Goal: Task Accomplishment & Management: Use online tool/utility

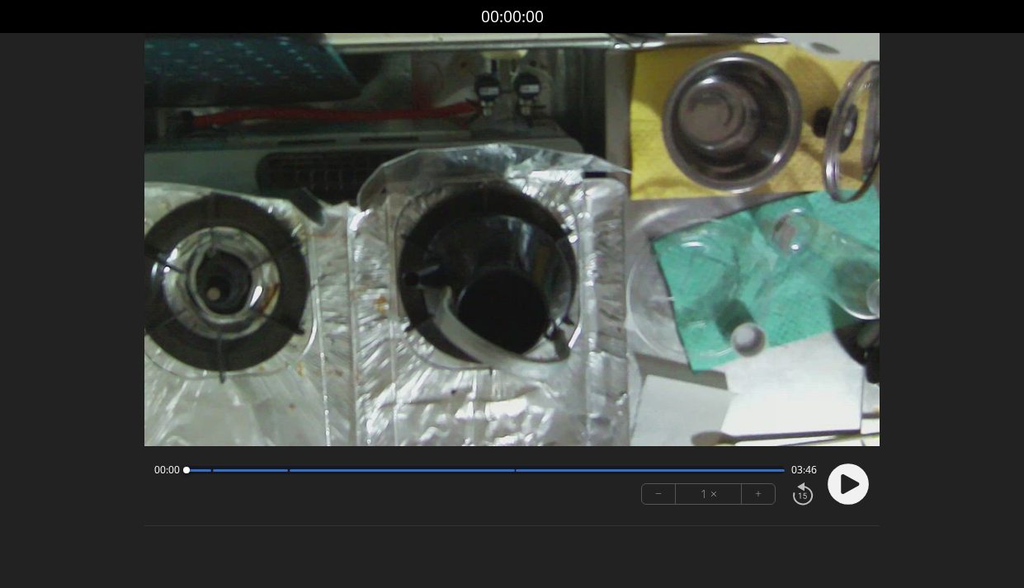
click at [842, 482] on icon at bounding box center [850, 484] width 18 height 20
click at [758, 494] on button "+" at bounding box center [758, 494] width 33 height 20
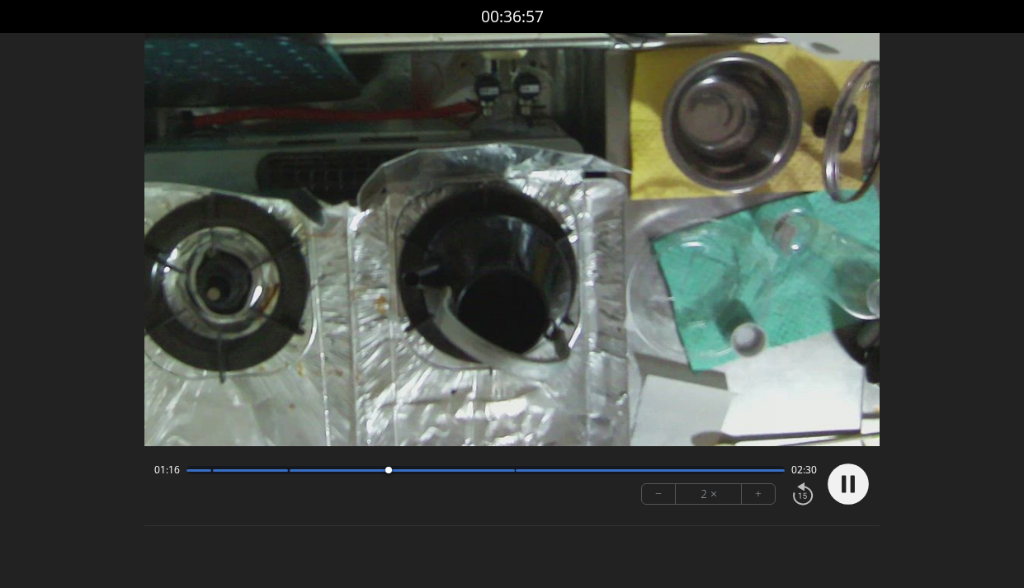
click at [415, 473] on div at bounding box center [485, 470] width 598 height 8
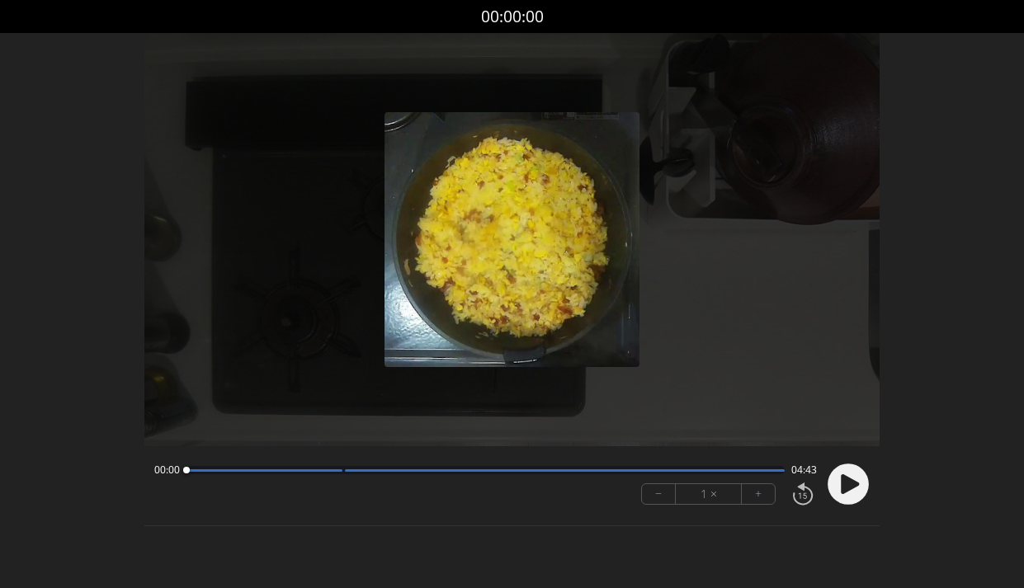
click at [841, 491] on circle at bounding box center [847, 484] width 41 height 41
click at [761, 497] on button "+" at bounding box center [758, 494] width 33 height 20
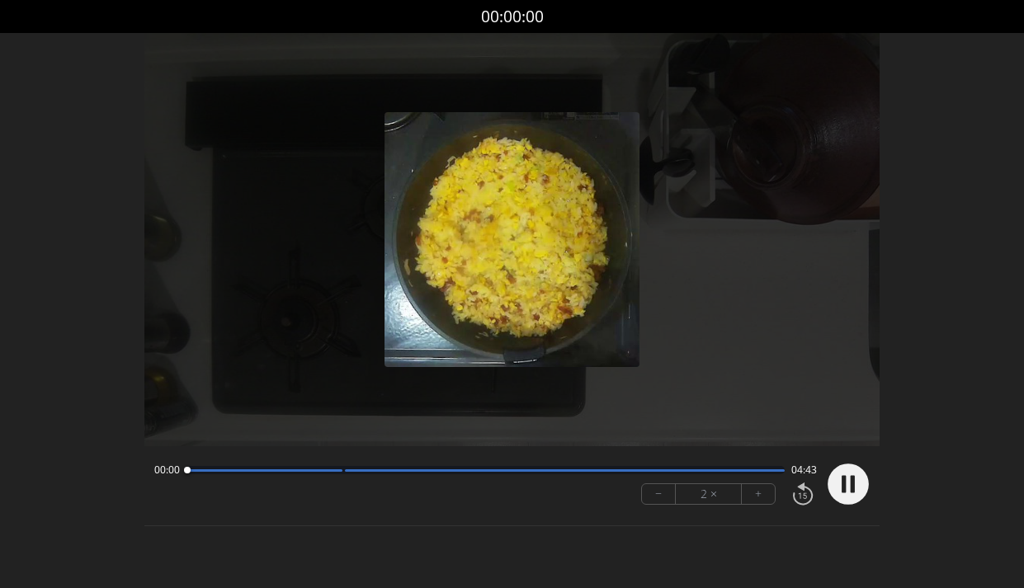
click at [840, 486] on circle at bounding box center [847, 484] width 41 height 41
